Goal: Task Accomplishment & Management: Manage account settings

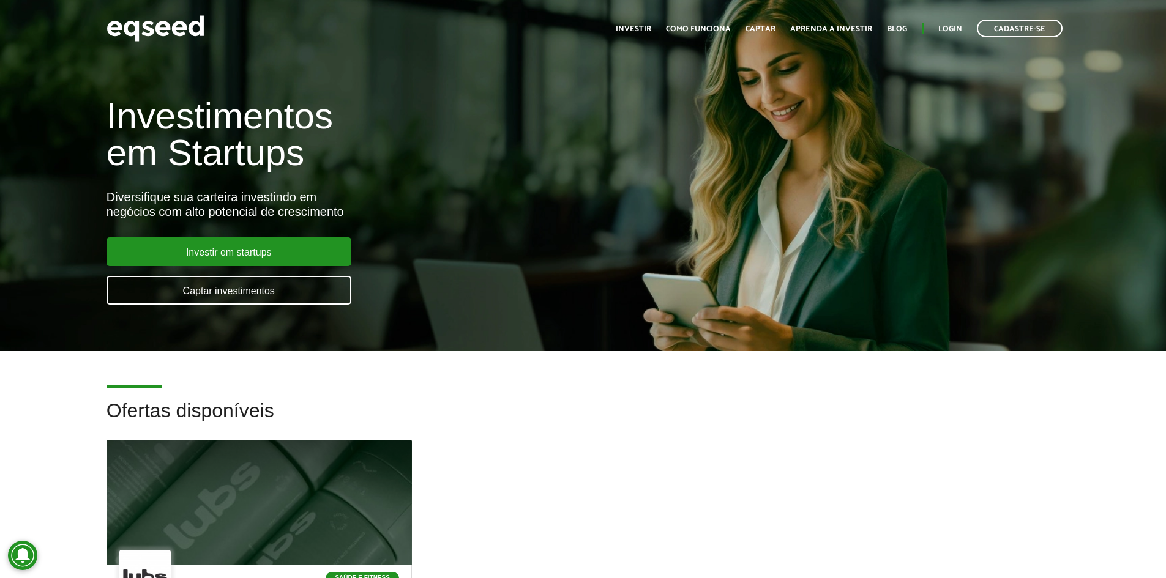
click at [938, 29] on ul "Início Investir Como funciona Captar Aprenda a investir Blog Login Cadastre-se" at bounding box center [838, 29] width 459 height 18
click at [947, 28] on link "Login" at bounding box center [950, 29] width 24 height 8
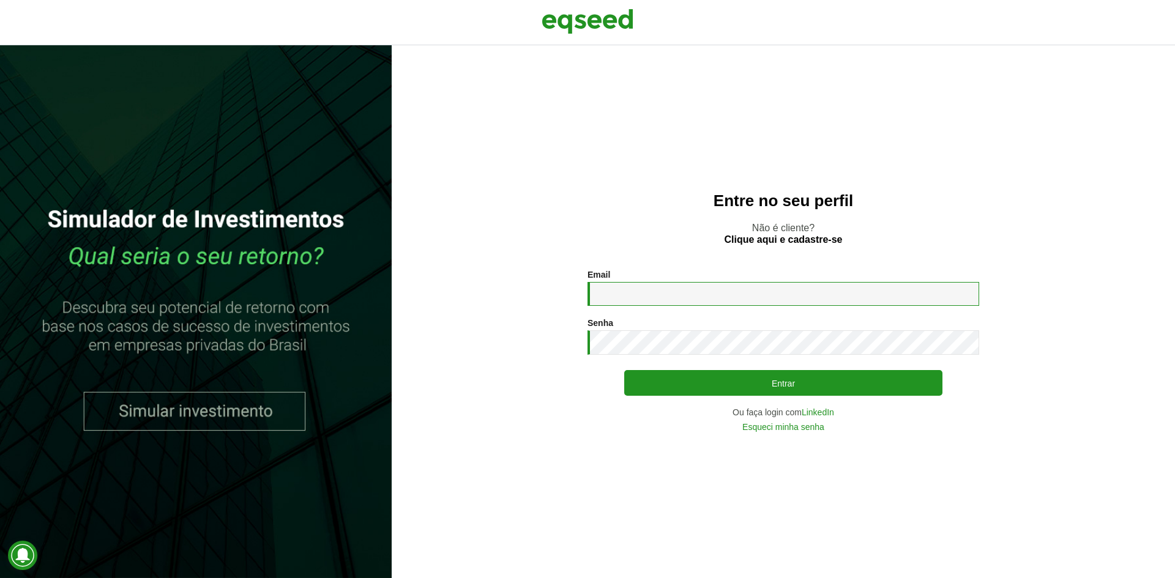
drag, startPoint x: 720, startPoint y: 300, endPoint x: 722, endPoint y: 307, distance: 6.4
click at [720, 300] on input "Email *" at bounding box center [783, 294] width 392 height 24
click at [702, 297] on input "Email *" at bounding box center [783, 294] width 392 height 24
click at [702, 297] on input "*" at bounding box center [783, 294] width 392 height 24
type input "*"
